Goal: Information Seeking & Learning: Check status

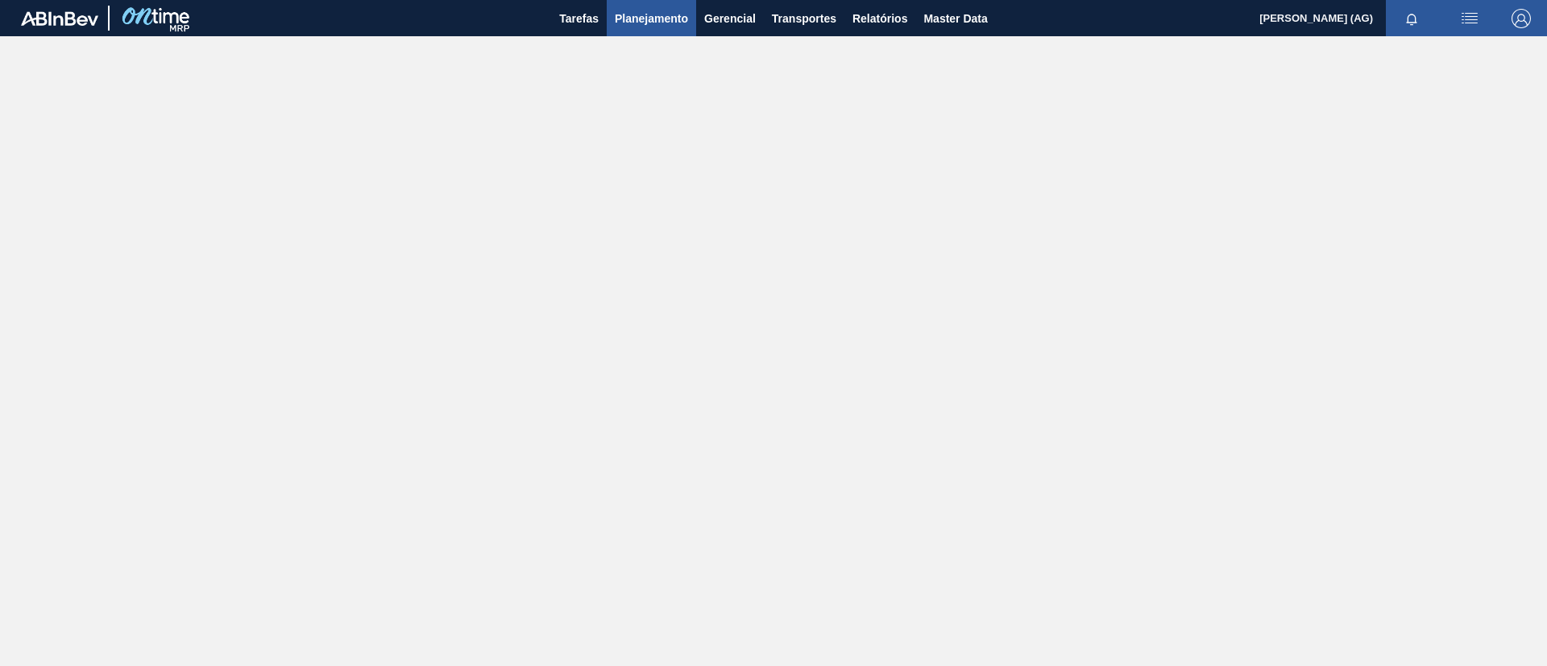
click at [674, 31] on button "Planejamento" at bounding box center [651, 18] width 89 height 36
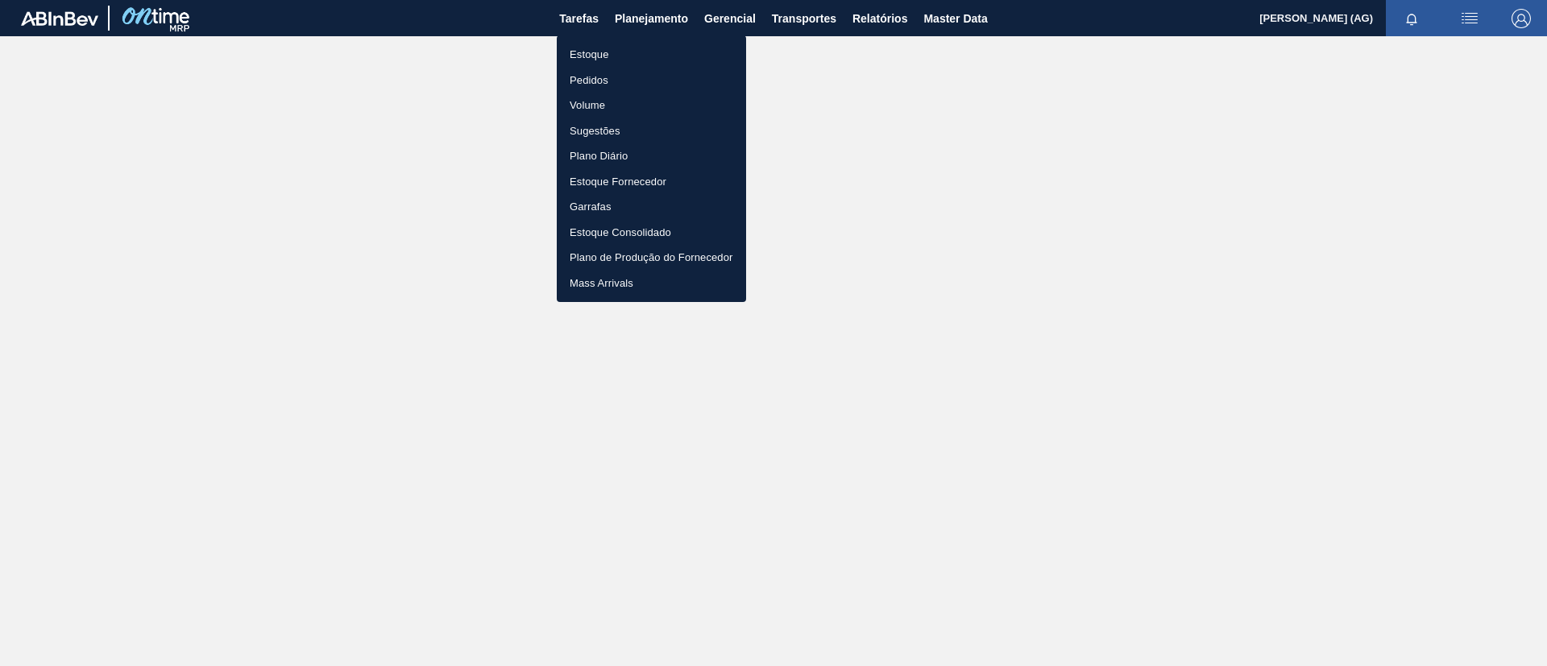
click at [620, 0] on body "Tarefas Planejamento Gerencial Transportes Relatórios Master Data Luã [PERSON_N…" at bounding box center [773, 0] width 1547 height 0
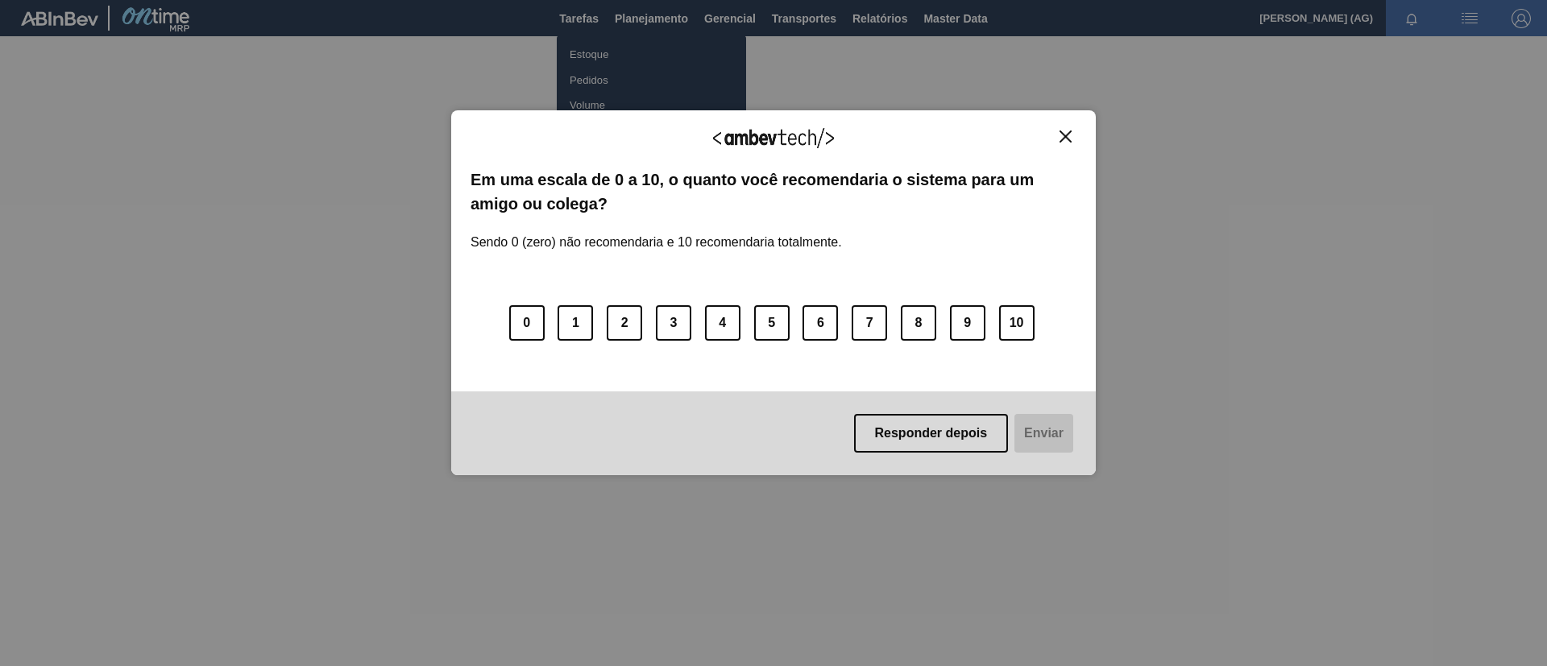
click at [1030, 135] on img "Close" at bounding box center [1065, 137] width 12 height 12
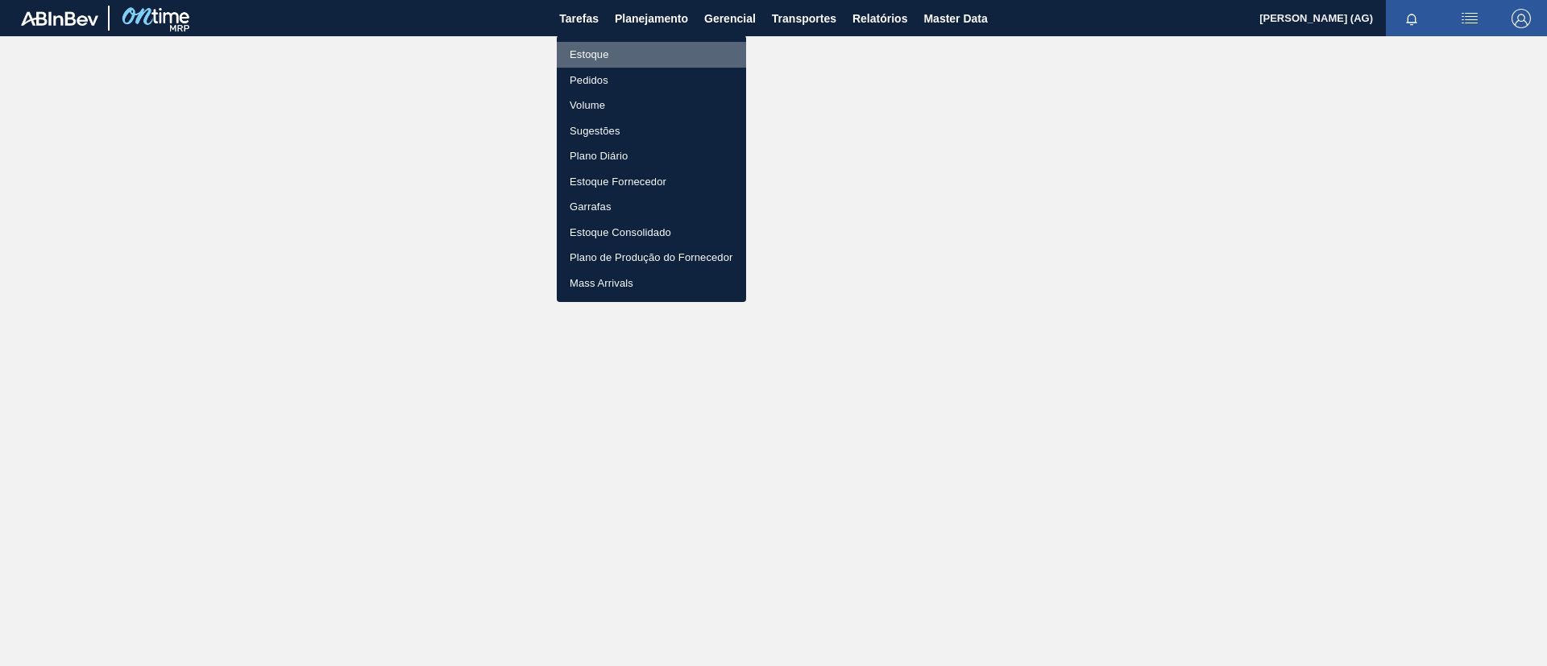
click at [598, 59] on li "Estoque" at bounding box center [651, 55] width 189 height 26
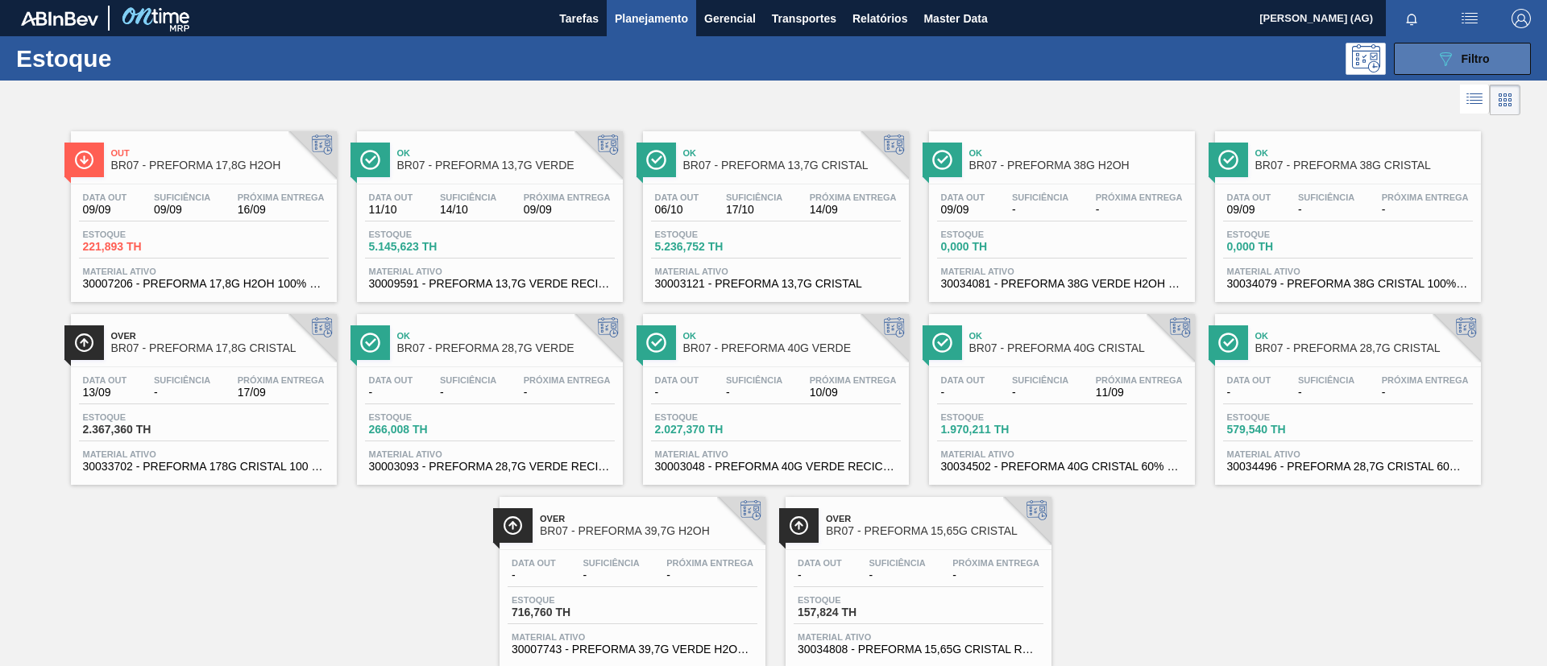
click at [1030, 63] on icon "089F7B8B-B2A5-4AFE-B5C0-19BA573D28AC" at bounding box center [1445, 58] width 19 height 19
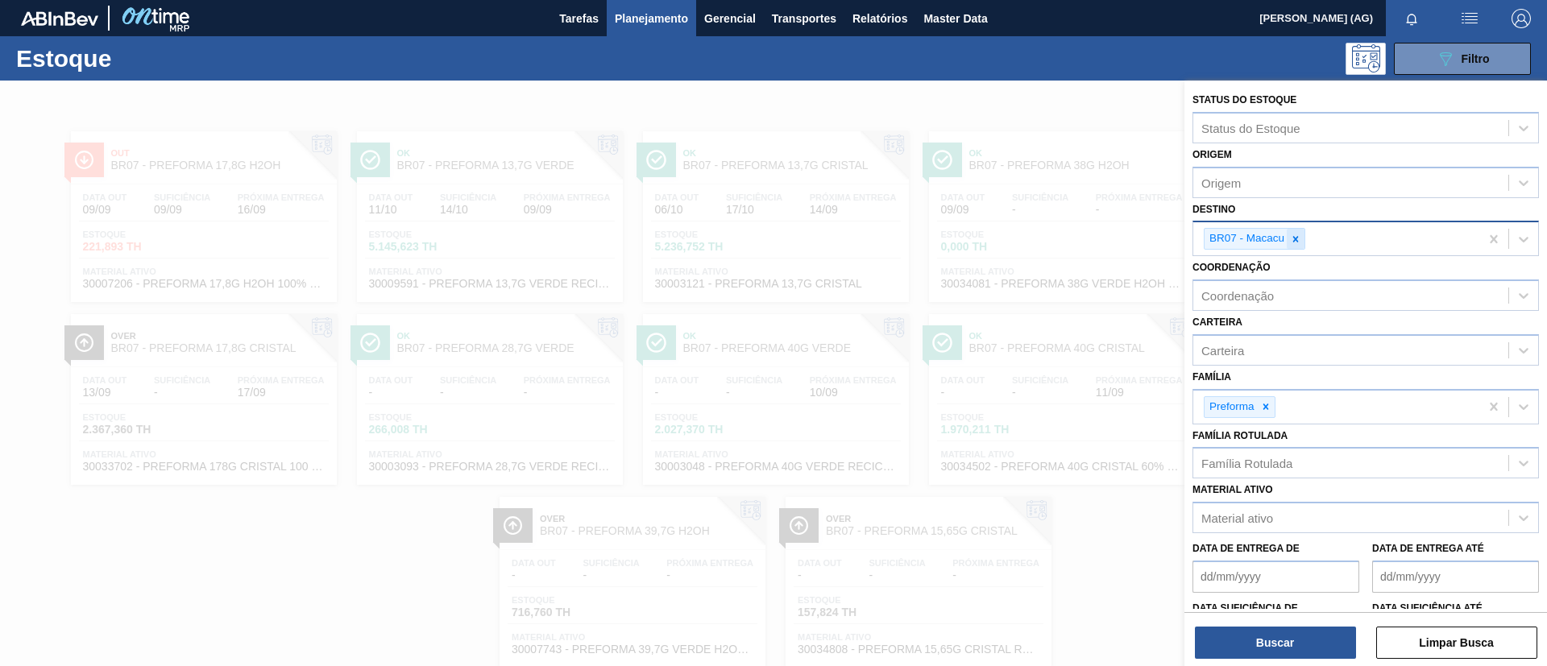
click at [1030, 240] on icon at bounding box center [1295, 239] width 11 height 11
click at [1030, 243] on icon at bounding box center [1295, 239] width 11 height 11
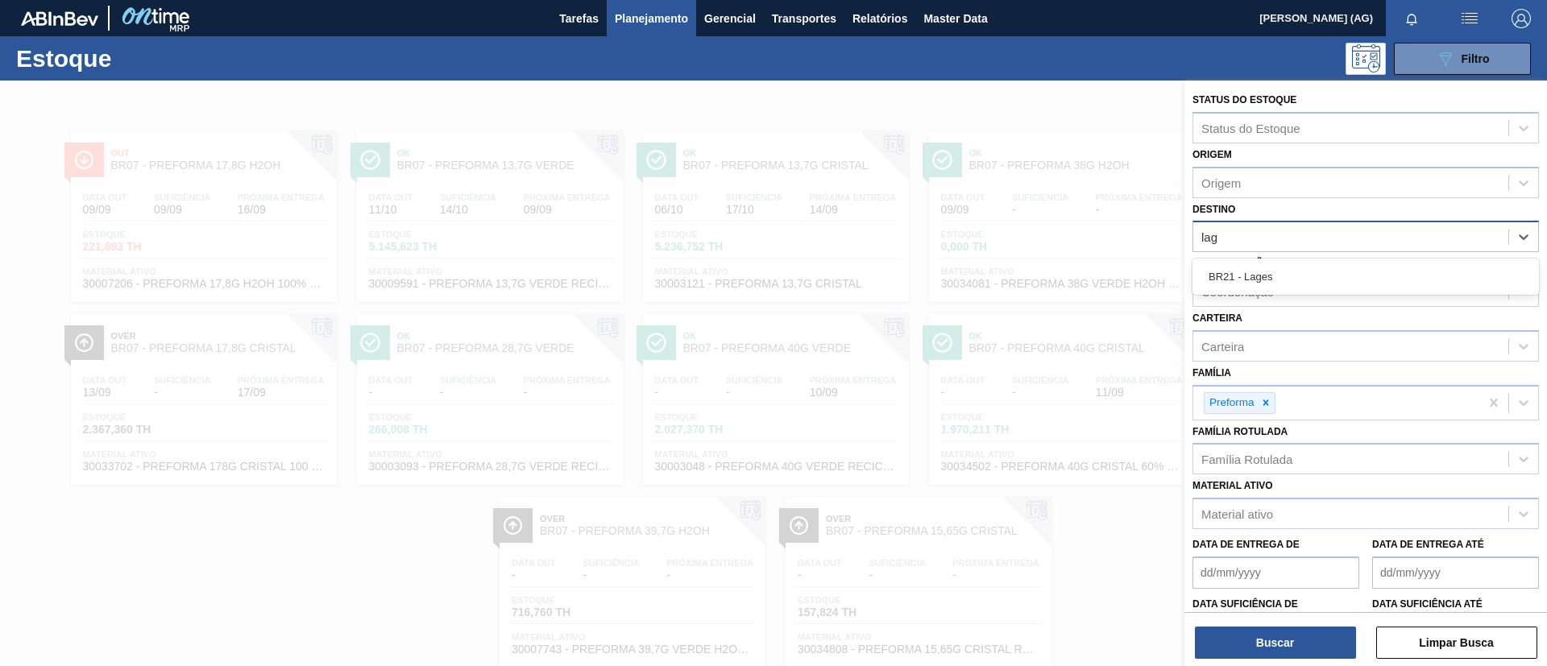
type input "lage"
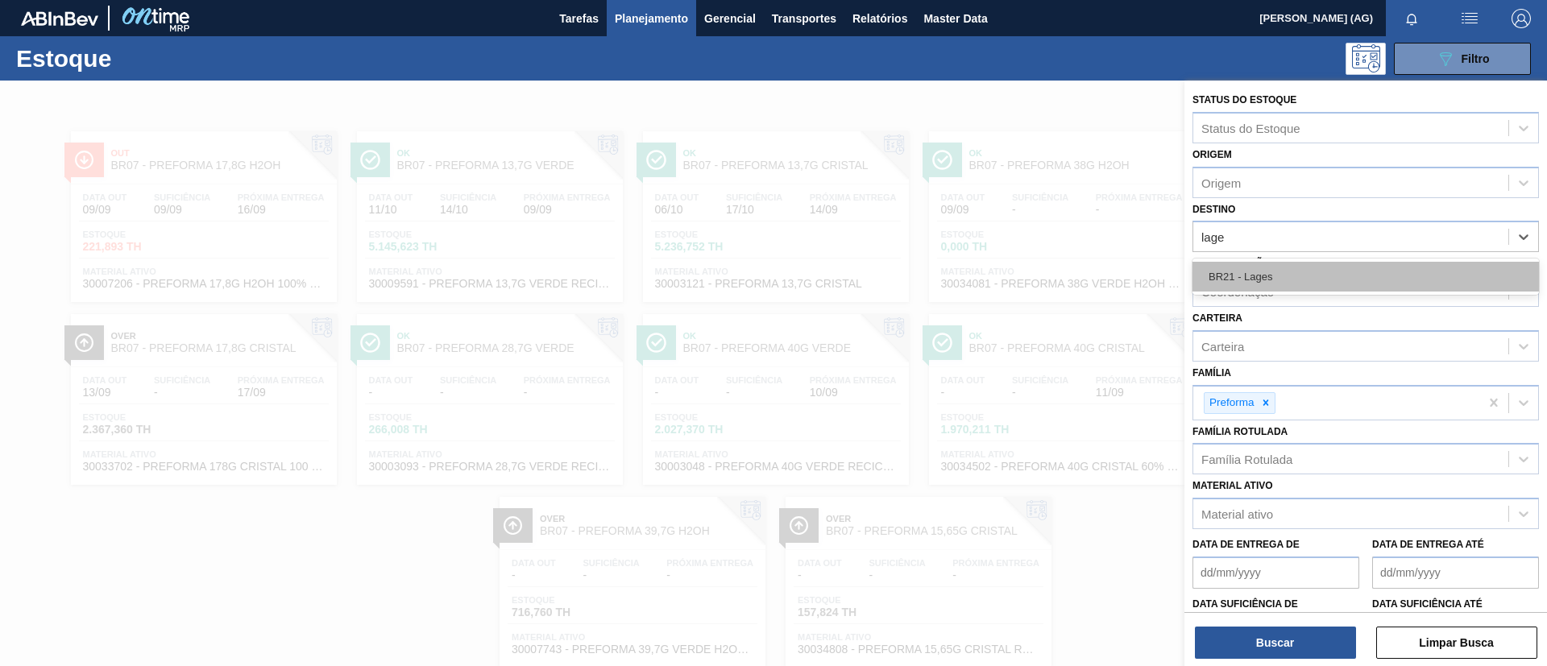
click at [1030, 279] on div "BR21 - Lages" at bounding box center [1365, 277] width 346 height 30
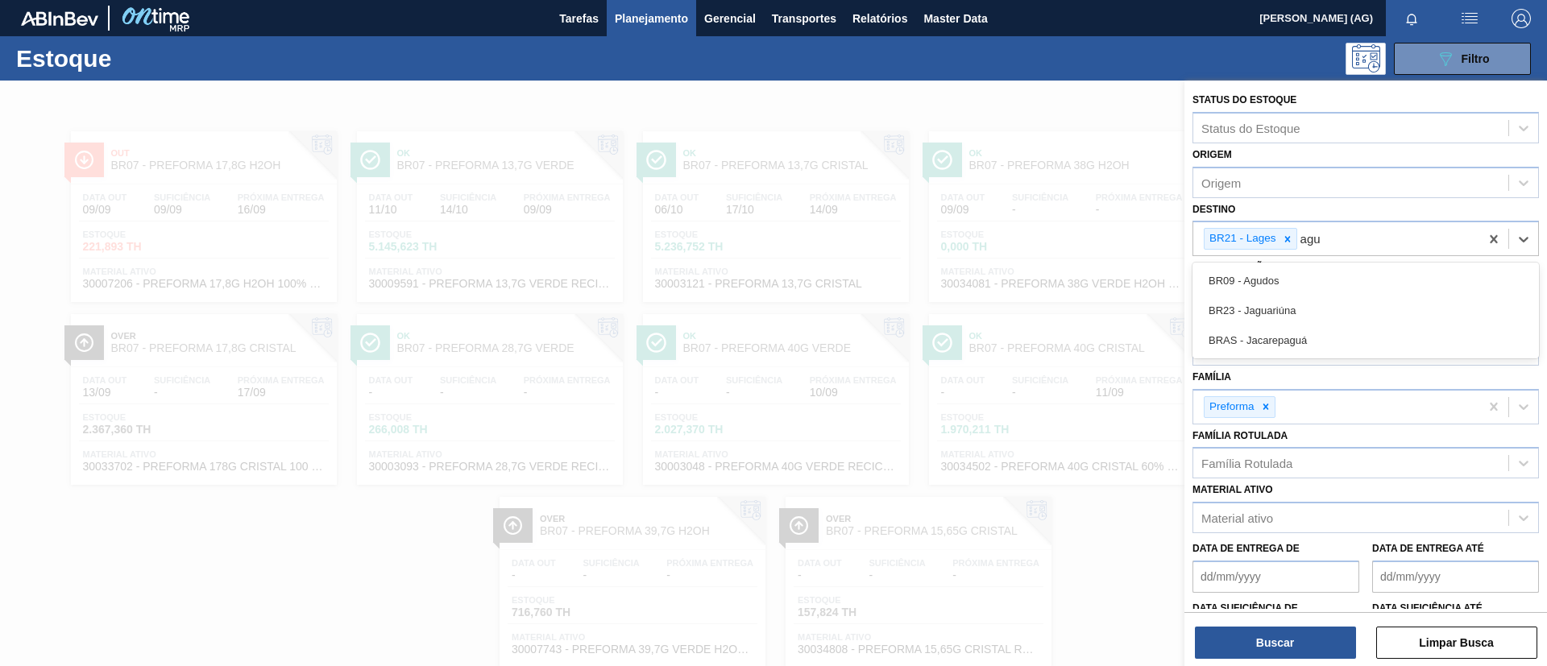
type input "agud"
click at [1030, 279] on div "BR09 - Agudos" at bounding box center [1365, 281] width 346 height 30
click at [1030, 405] on icon at bounding box center [1265, 406] width 11 height 11
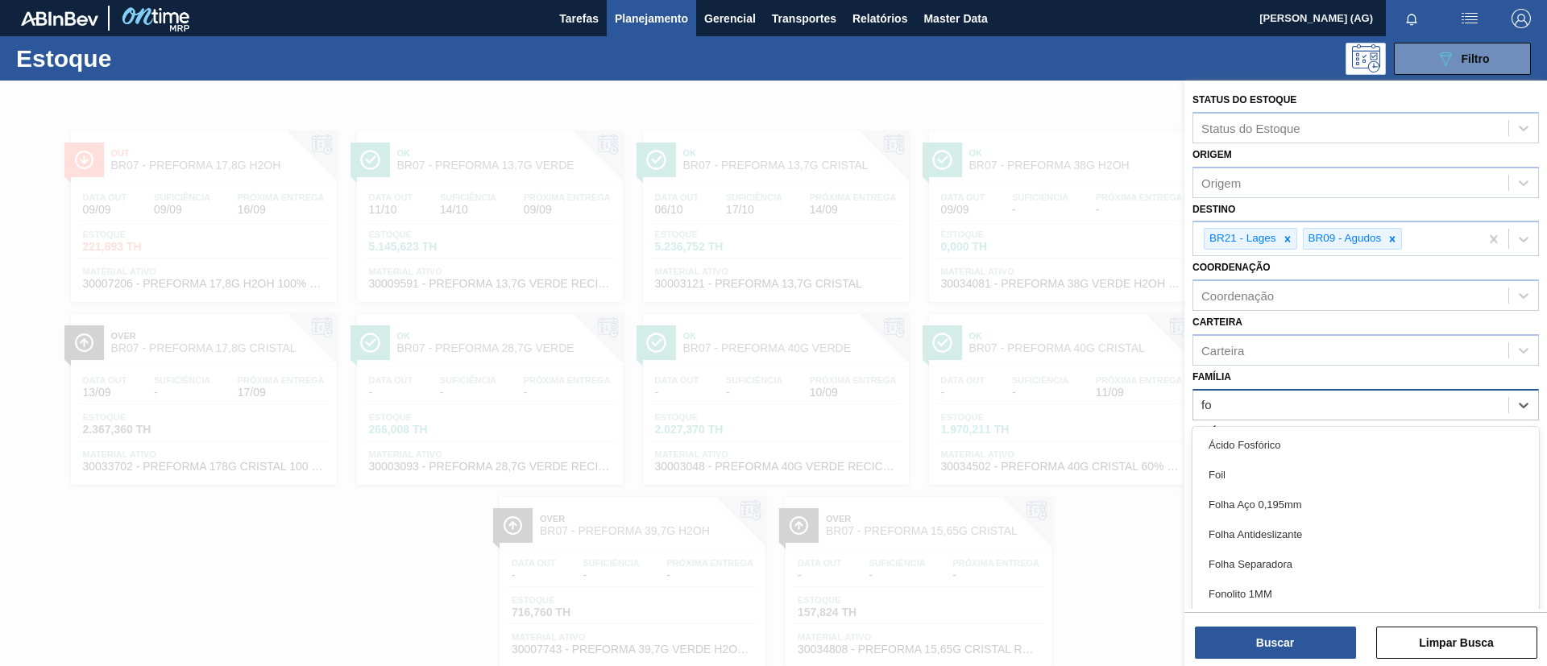
scroll to position [9, 0]
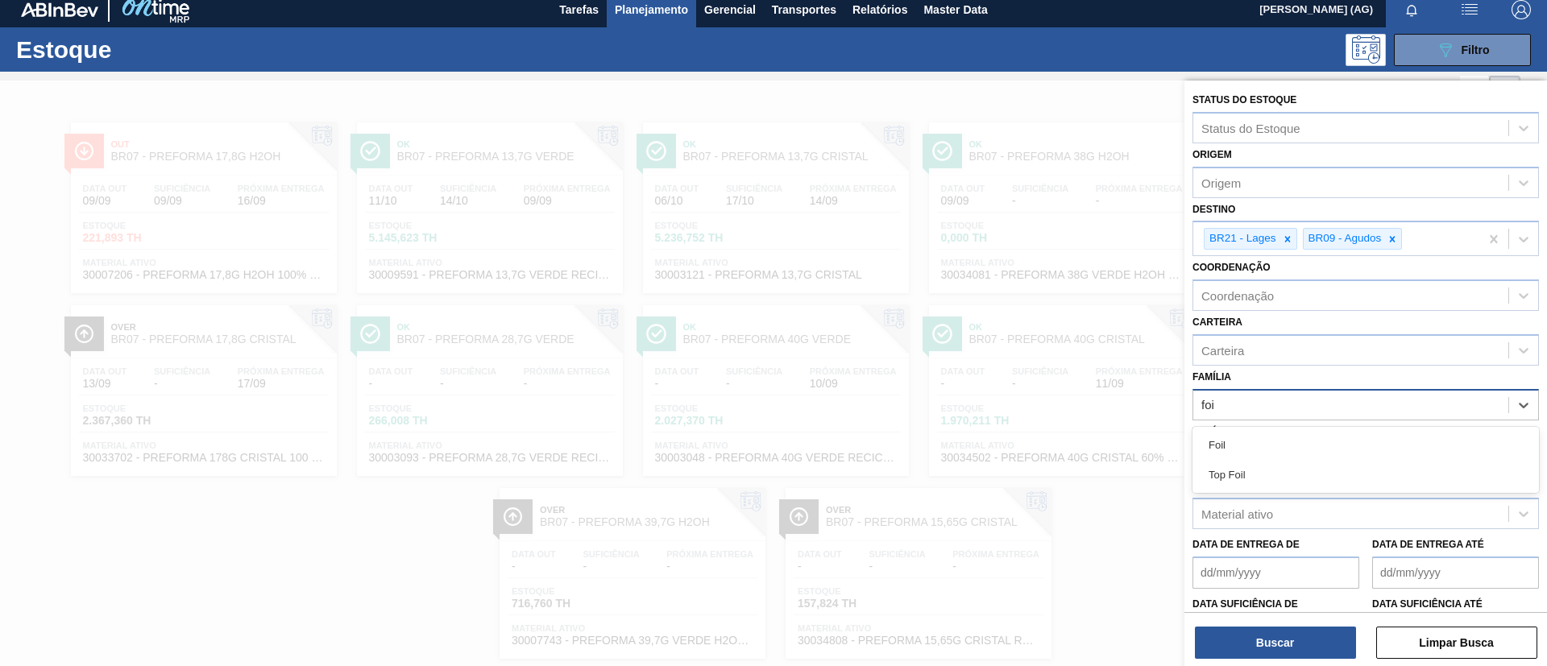
type input "foil"
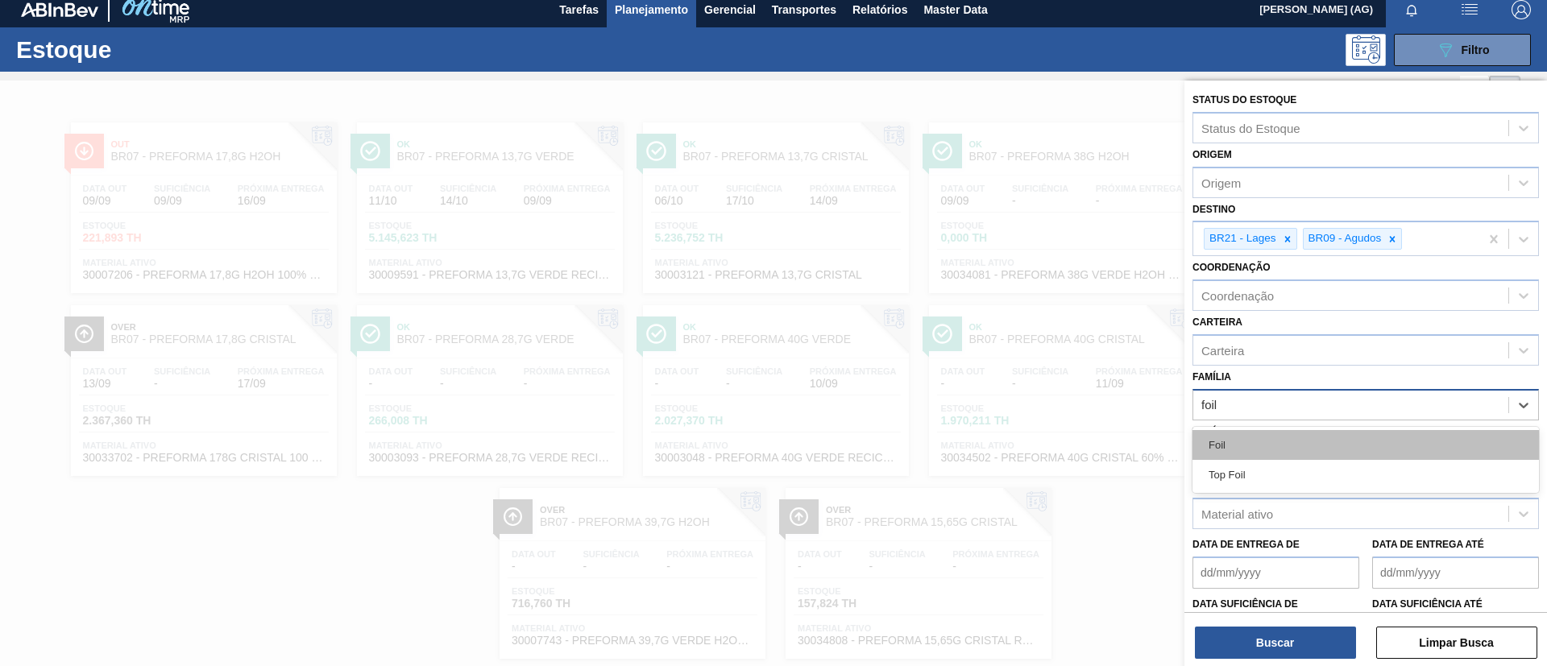
click at [1030, 443] on div "Foil" at bounding box center [1365, 445] width 346 height 30
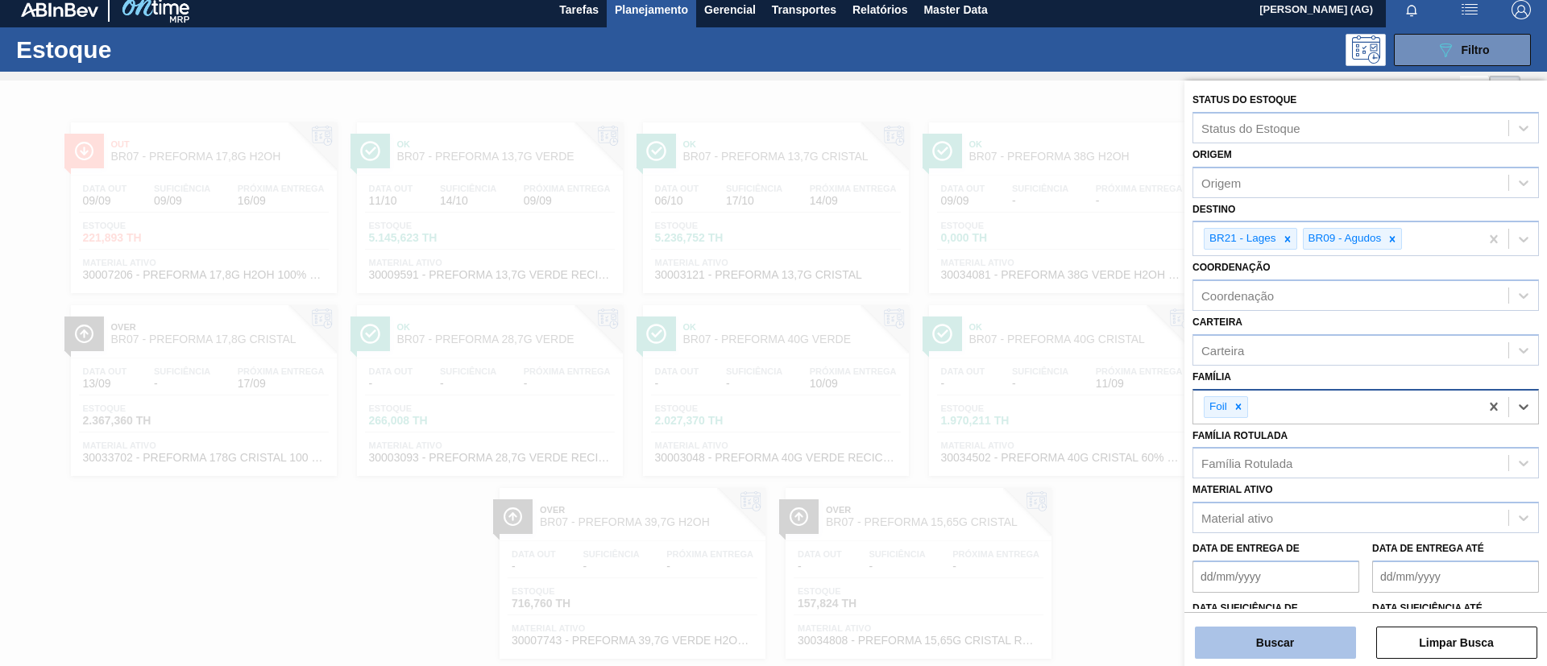
click at [1030, 443] on button "Buscar" at bounding box center [1275, 643] width 161 height 32
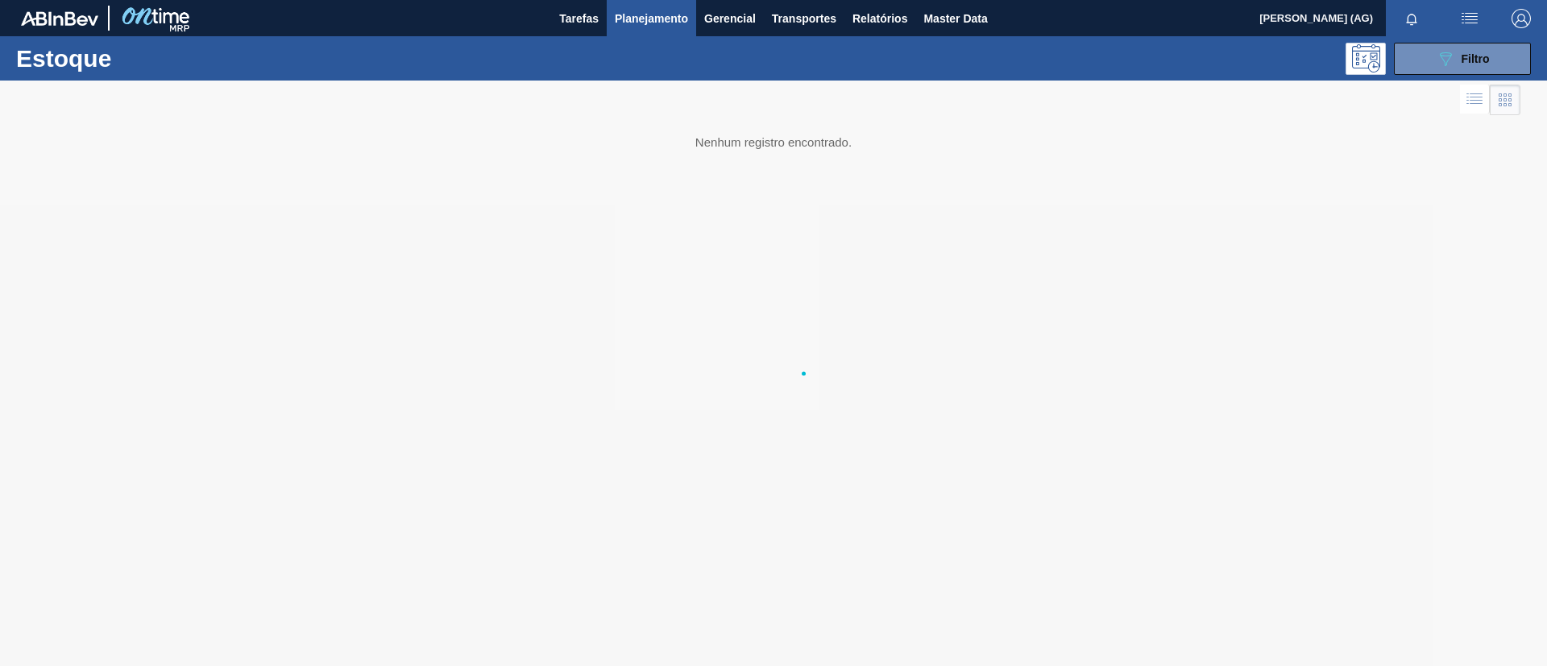
scroll to position [0, 0]
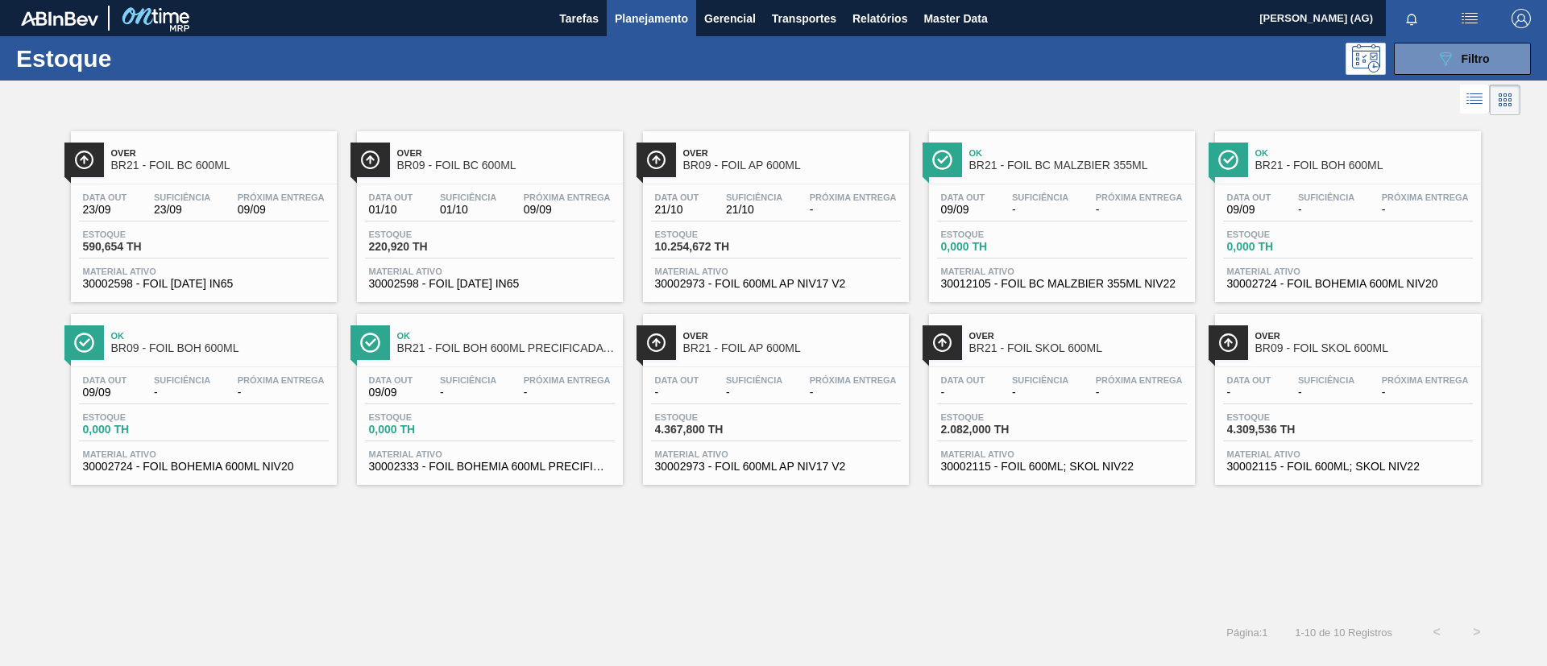
click at [89, 147] on div at bounding box center [83, 160] width 39 height 35
click at [371, 148] on div at bounding box center [369, 160] width 39 height 35
click at [1030, 68] on button "089F7B8B-B2A5-4AFE-B5C0-19BA573D28AC Filtro" at bounding box center [1462, 59] width 137 height 32
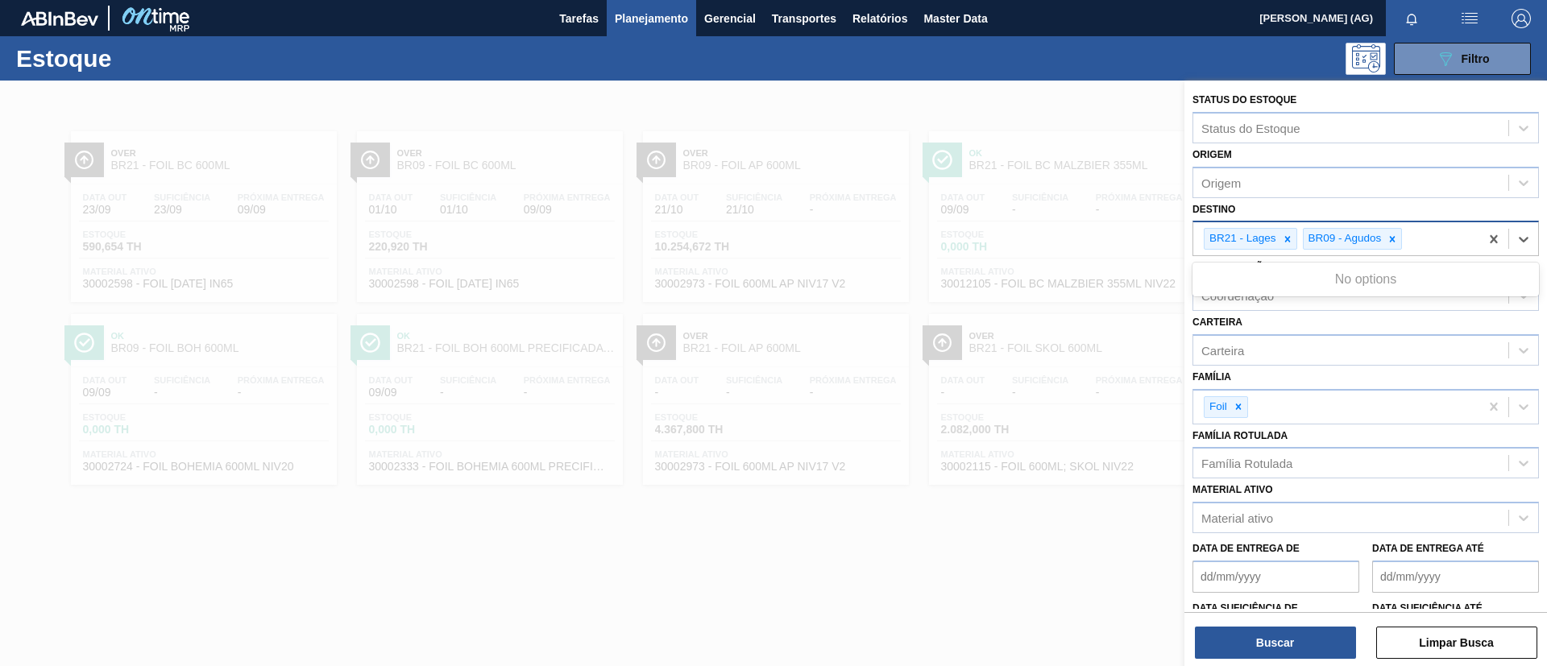
click at [1030, 239] on div "BR21 - Lages BR09 - [GEOGRAPHIC_DATA]" at bounding box center [1336, 238] width 286 height 33
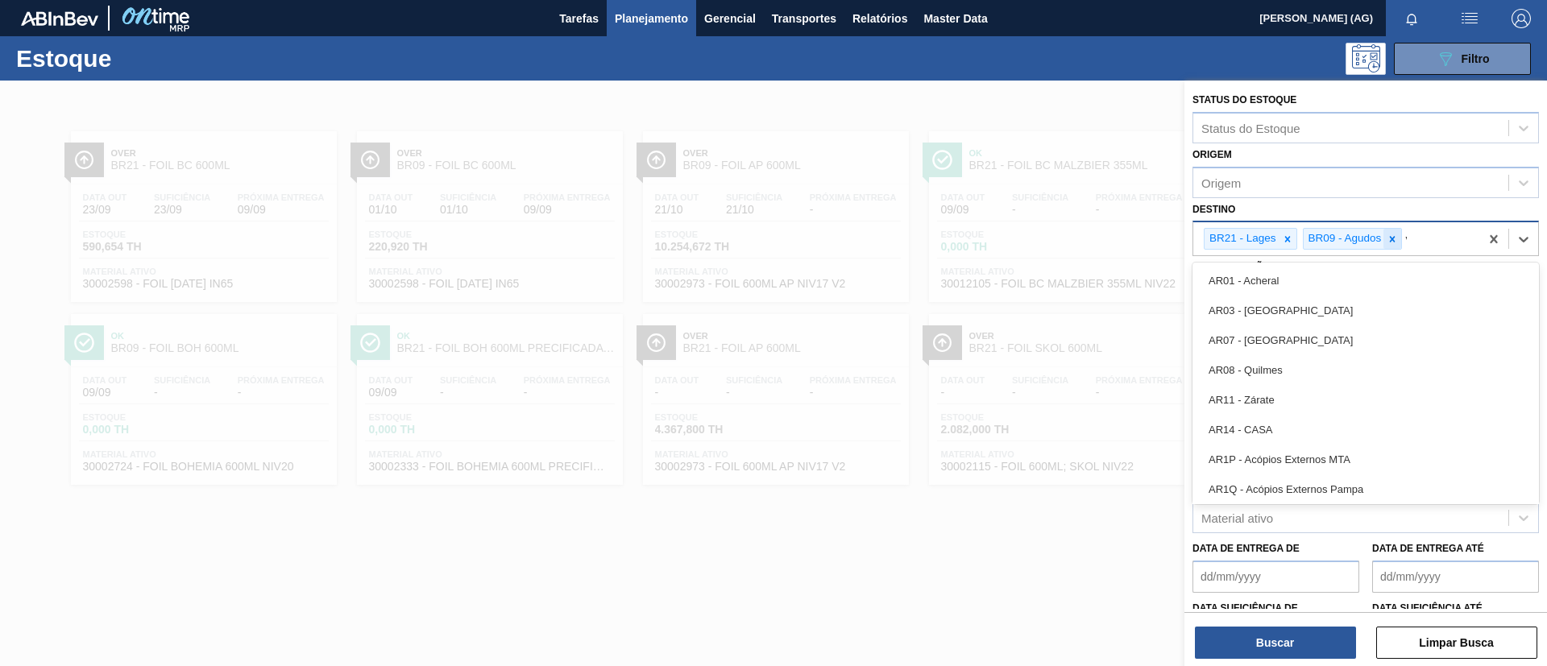
type input "vamviamqqqq"
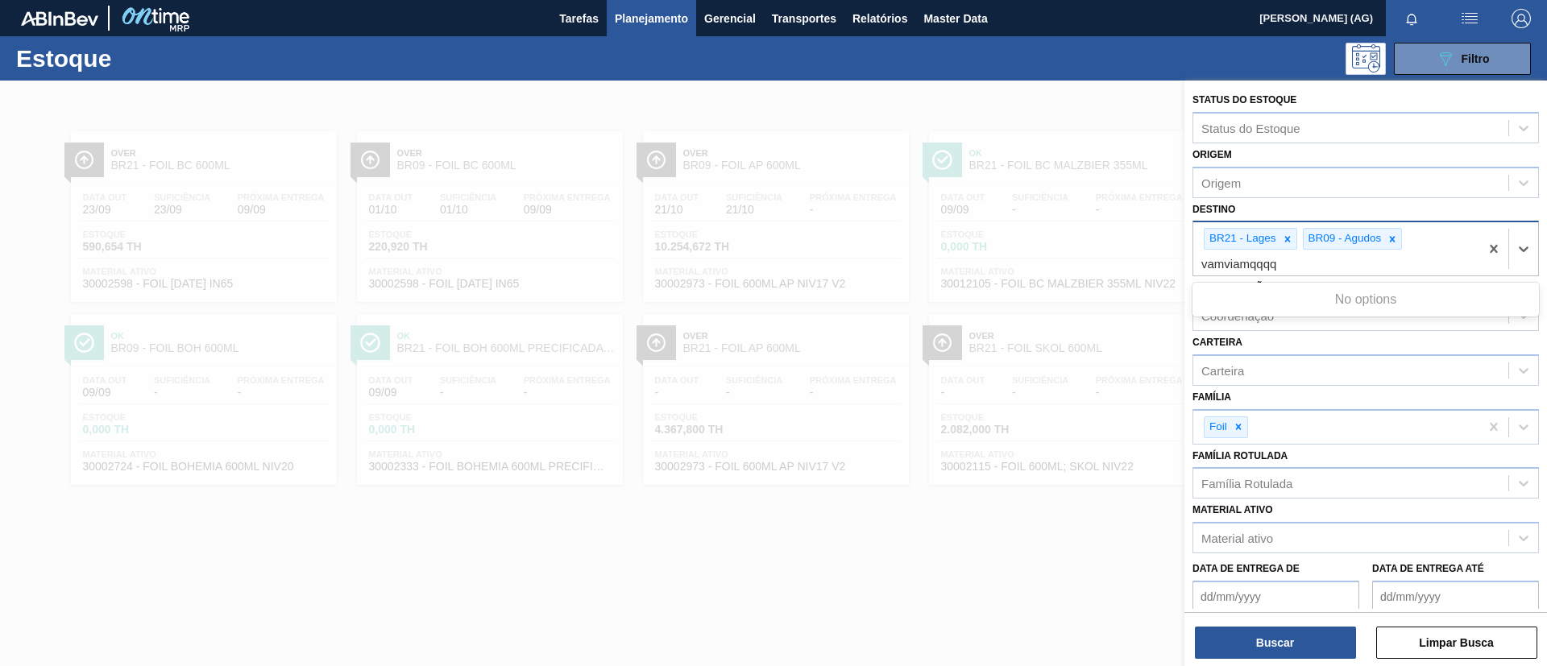
click at [1030, 241] on icon at bounding box center [1392, 239] width 11 height 11
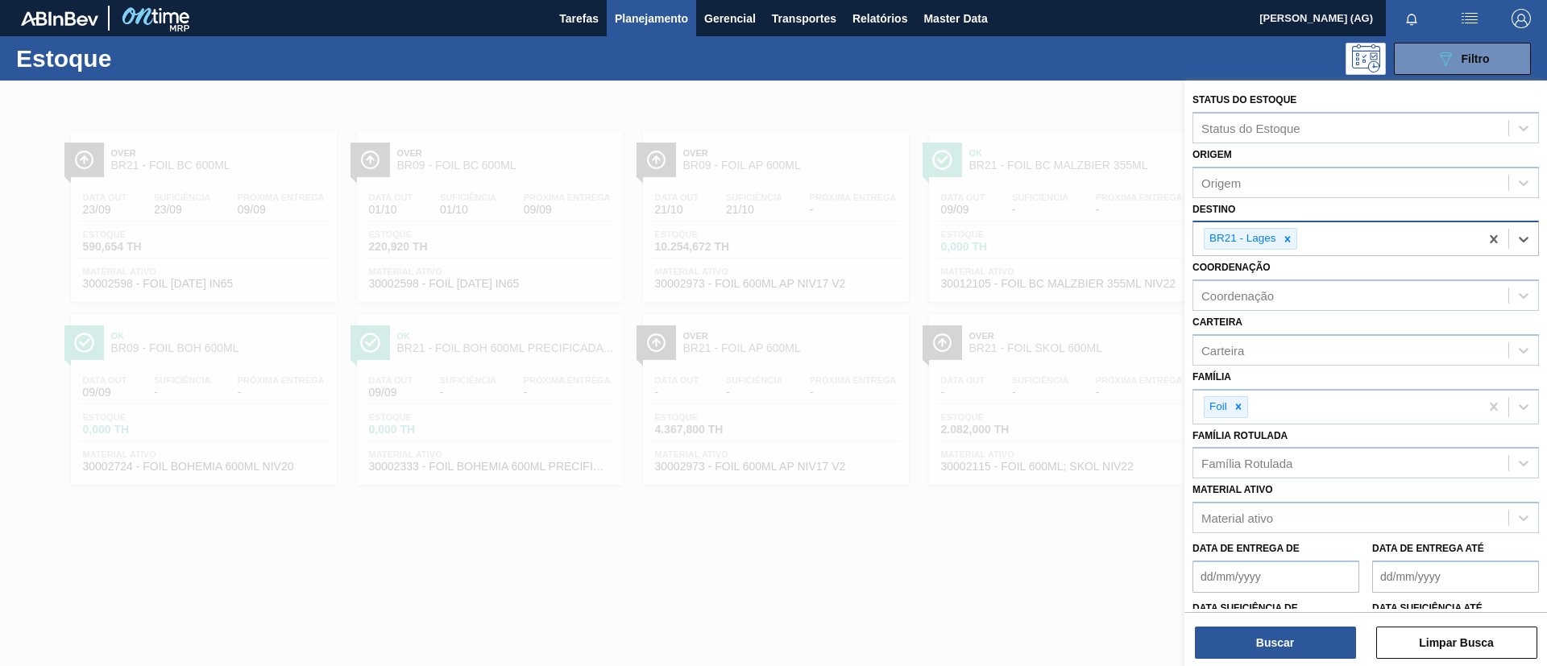
drag, startPoint x: 1387, startPoint y: 240, endPoint x: 1316, endPoint y: 236, distance: 71.8
click at [1030, 236] on div "BR21 - Lages" at bounding box center [1336, 238] width 286 height 33
type input "viam"
click at [1030, 287] on div "BR22 - Viamão" at bounding box center [1365, 281] width 346 height 30
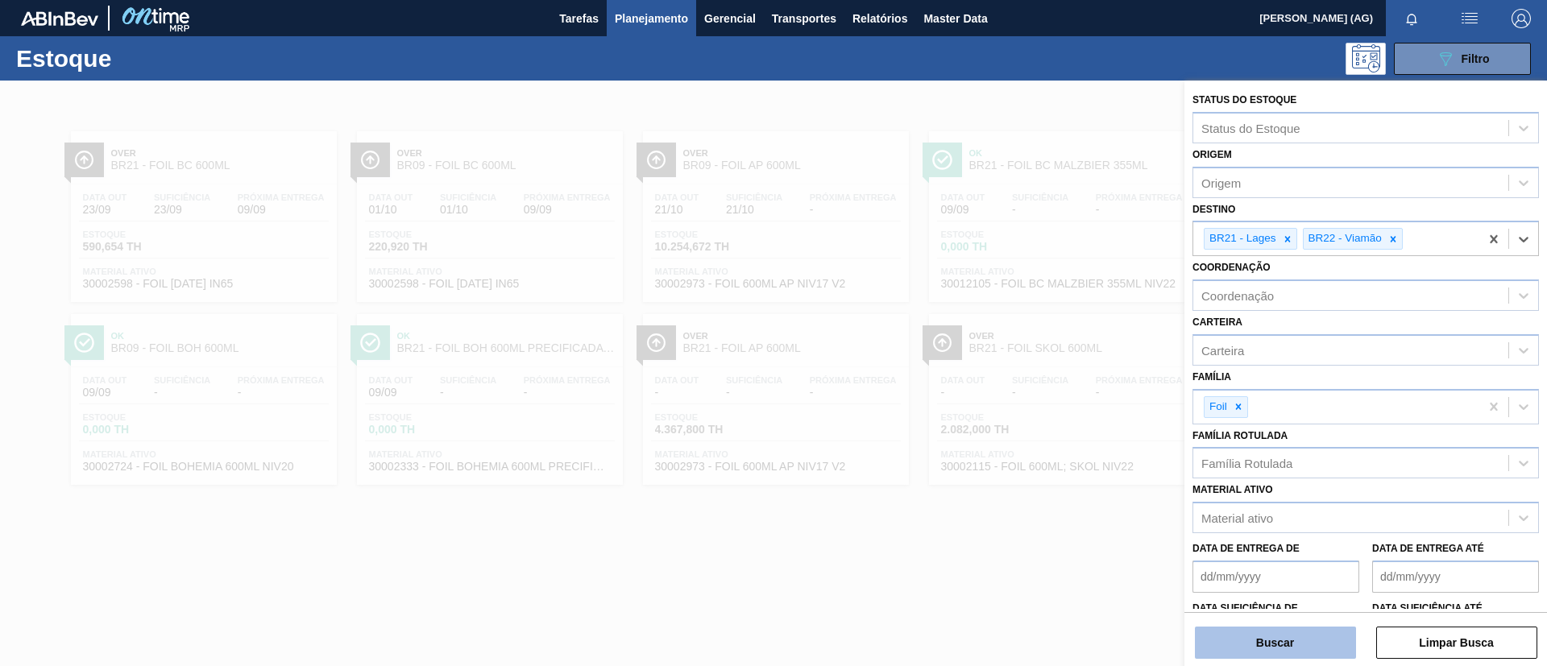
click at [1030, 443] on button "Buscar" at bounding box center [1275, 643] width 161 height 32
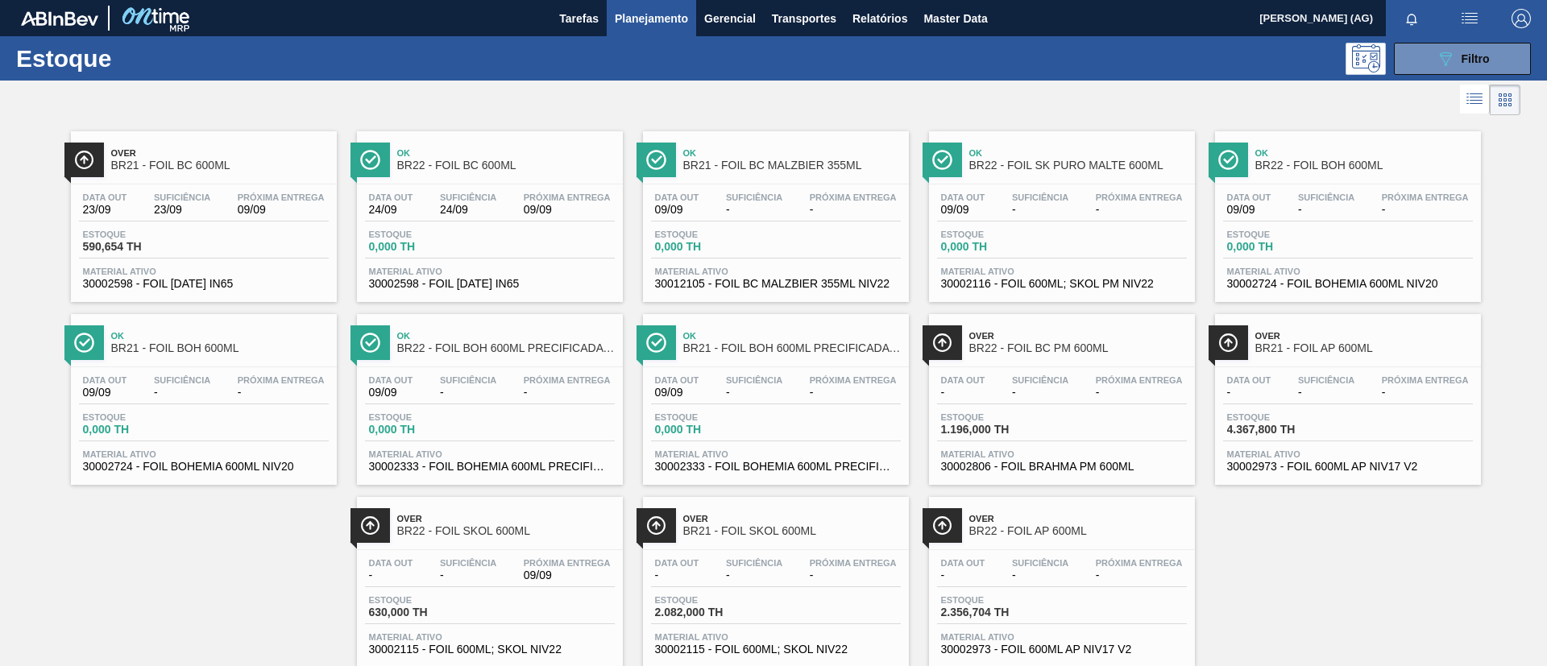
click at [382, 161] on div at bounding box center [369, 160] width 39 height 35
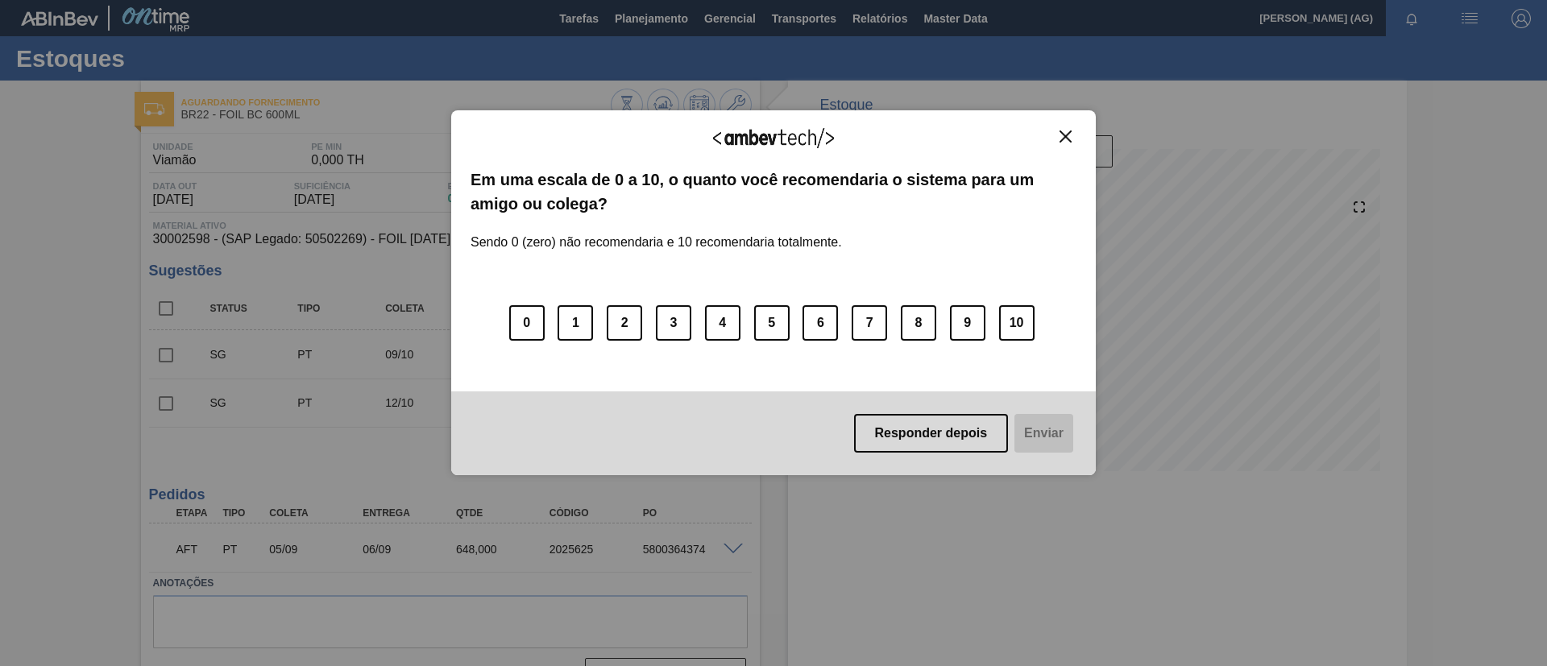
click at [1030, 133] on img "Close" at bounding box center [1065, 137] width 12 height 12
click at [829, 325] on button "6" at bounding box center [819, 322] width 35 height 35
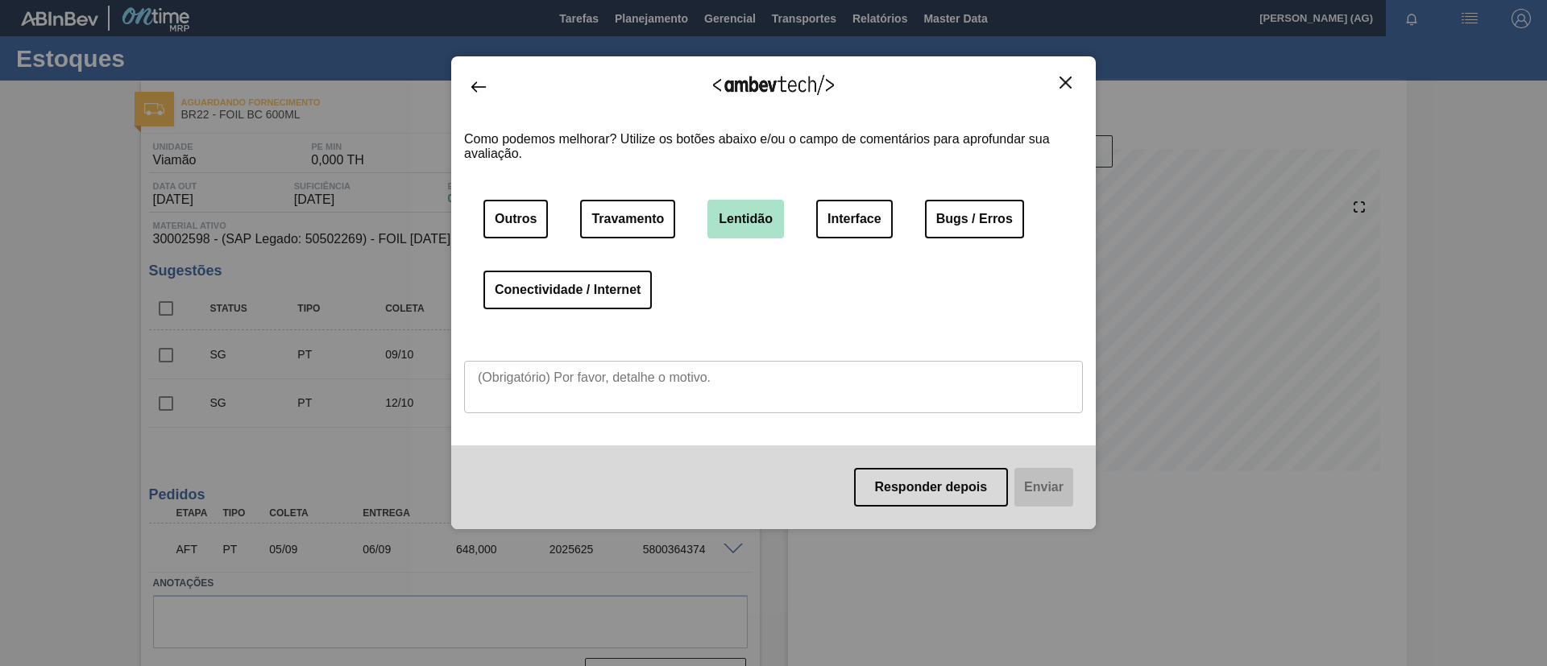
drag, startPoint x: 687, startPoint y: 217, endPoint x: 725, endPoint y: 220, distance: 38.0
click at [699, 218] on div "Outros Travamento Lentidão Interface Bugs / Erros Conectividade / Internet" at bounding box center [773, 264] width 619 height 129
click at [732, 218] on button "Lentidão" at bounding box center [745, 219] width 77 height 39
click at [947, 214] on button "Bugs / Erros" at bounding box center [974, 219] width 99 height 39
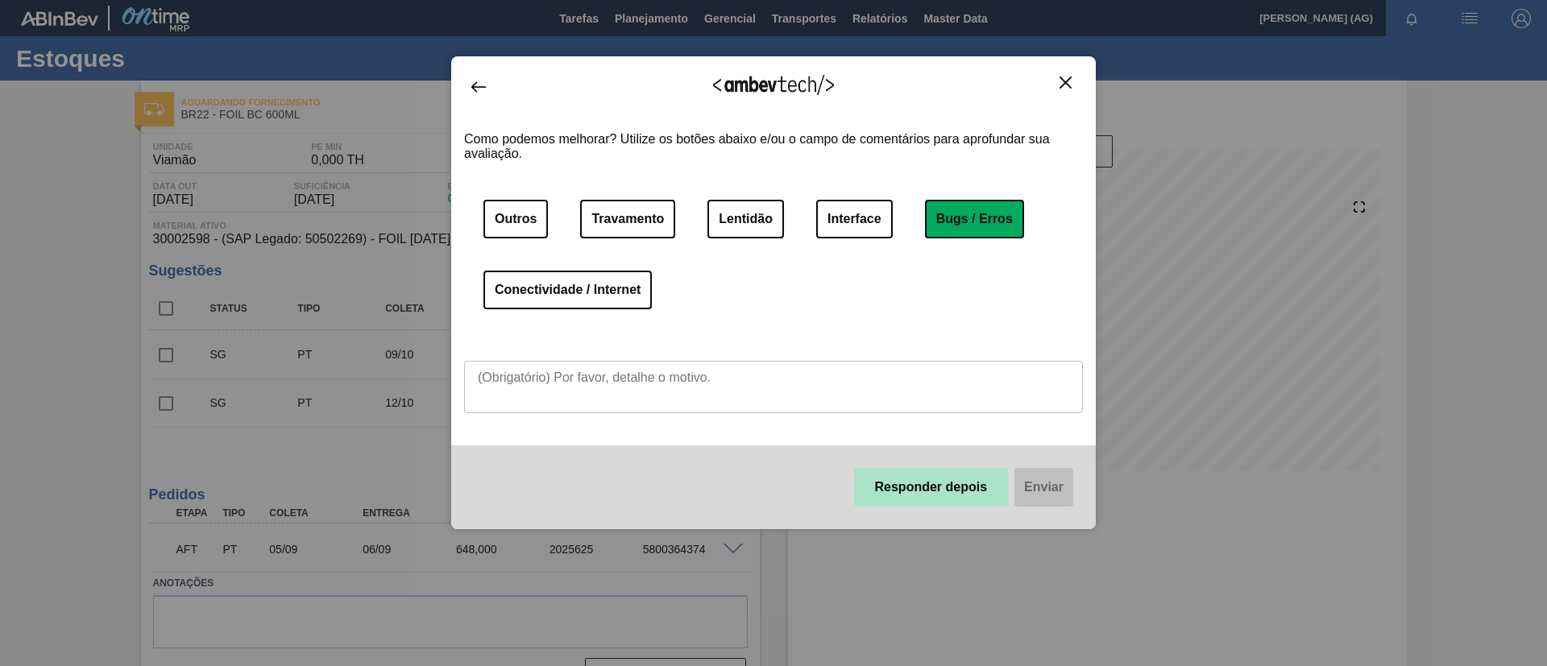
click at [923, 443] on button "Responder depois" at bounding box center [931, 487] width 155 height 39
